Goal: Ask a question

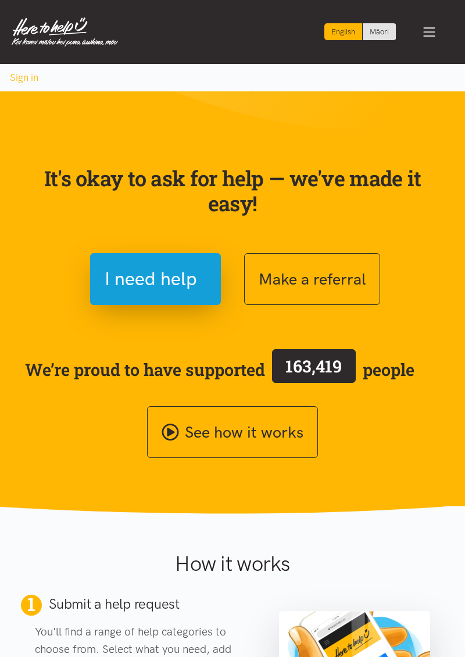
click at [6, 504] on section "It's okay to ask for help — we've made it easy! I need help Make a referral We’…" at bounding box center [232, 302] width 465 height 422
click at [458, 129] on section "It's okay to ask for help — we've made it easy! I need help Make a referral We’…" at bounding box center [232, 302] width 465 height 422
click at [43, 156] on div "It's okay to ask for help — we've made it easy! I need help Make a referral We’…" at bounding box center [232, 298] width 419 height 320
click at [37, 154] on div "It's okay to ask for help — we've made it easy! I need help Make a referral We’…" at bounding box center [232, 298] width 419 height 320
click at [7, 315] on section "It's okay to ask for help — we've made it easy! I need help Make a referral We’…" at bounding box center [232, 302] width 465 height 422
